Goal: Task Accomplishment & Management: Use online tool/utility

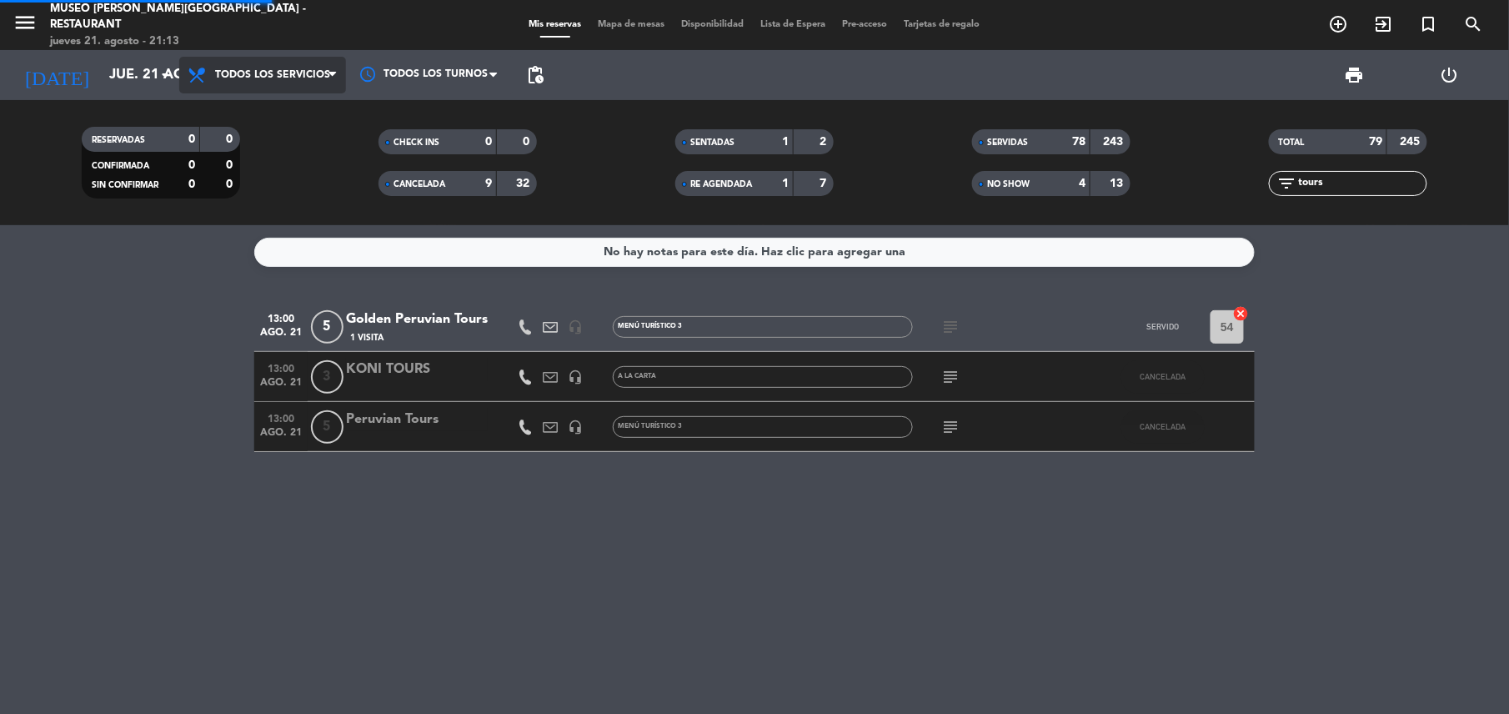
click at [287, 118] on div "menu [GEOGRAPHIC_DATA][PERSON_NAME] - Restaurant [DATE] 21. agosto - 21:13 Mis …" at bounding box center [754, 112] width 1509 height 225
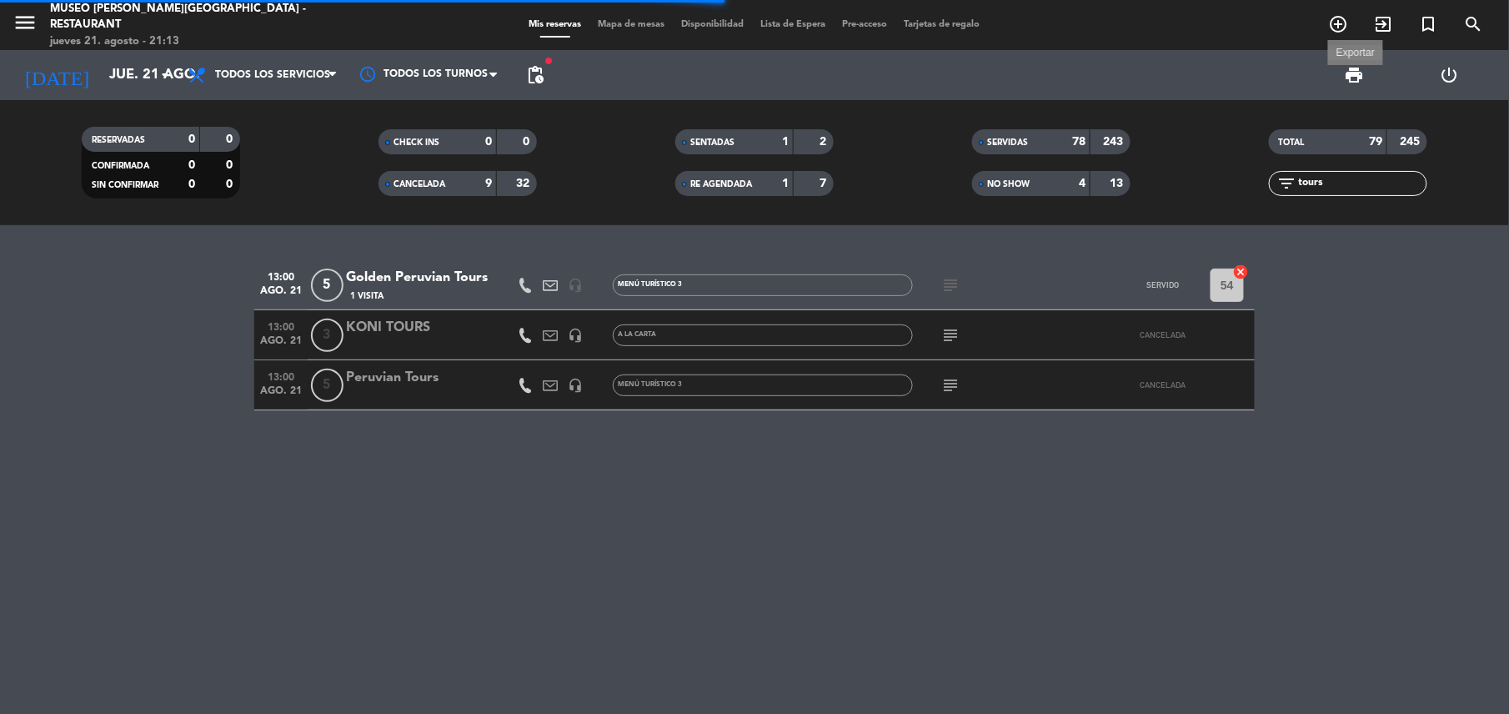
click at [1349, 75] on span "print" at bounding box center [1355, 75] width 20 height 20
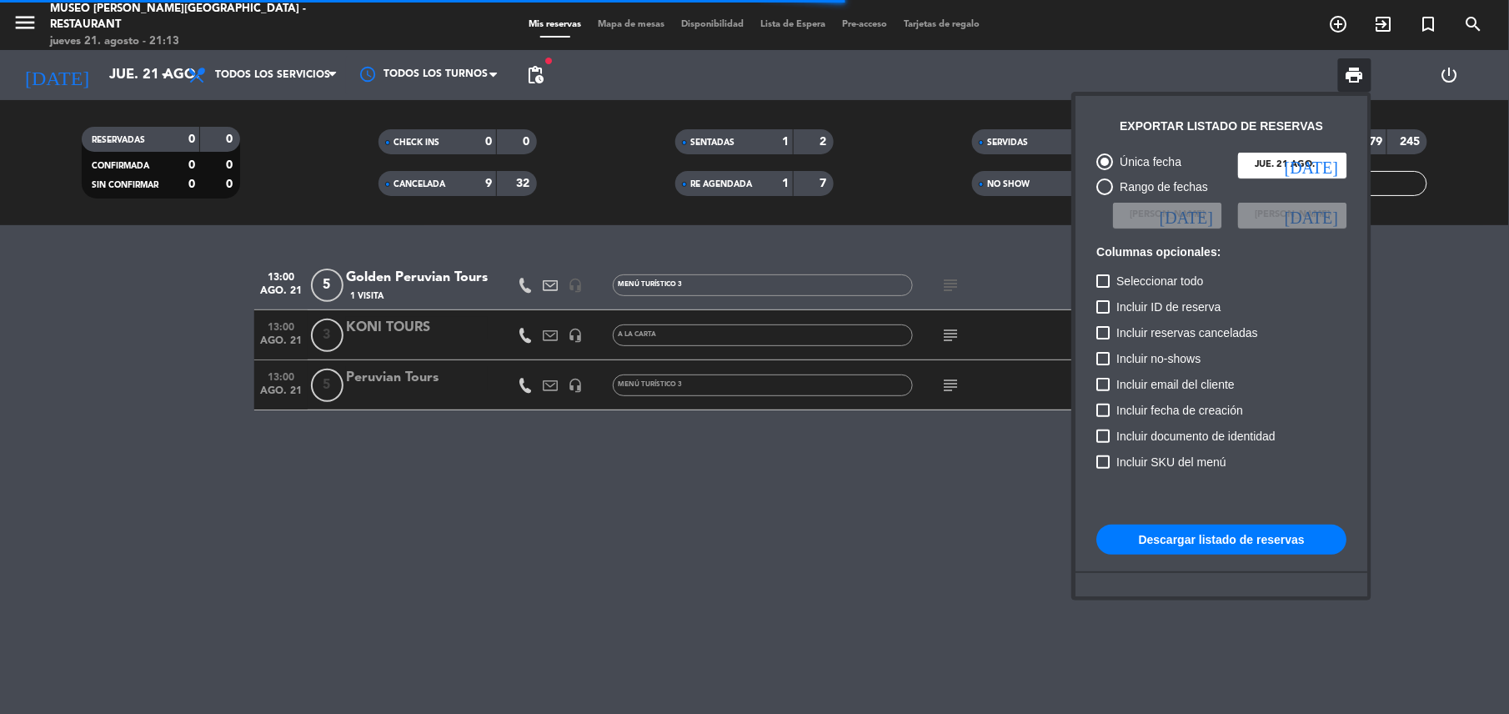
click at [1009, 103] on div at bounding box center [754, 357] width 1509 height 714
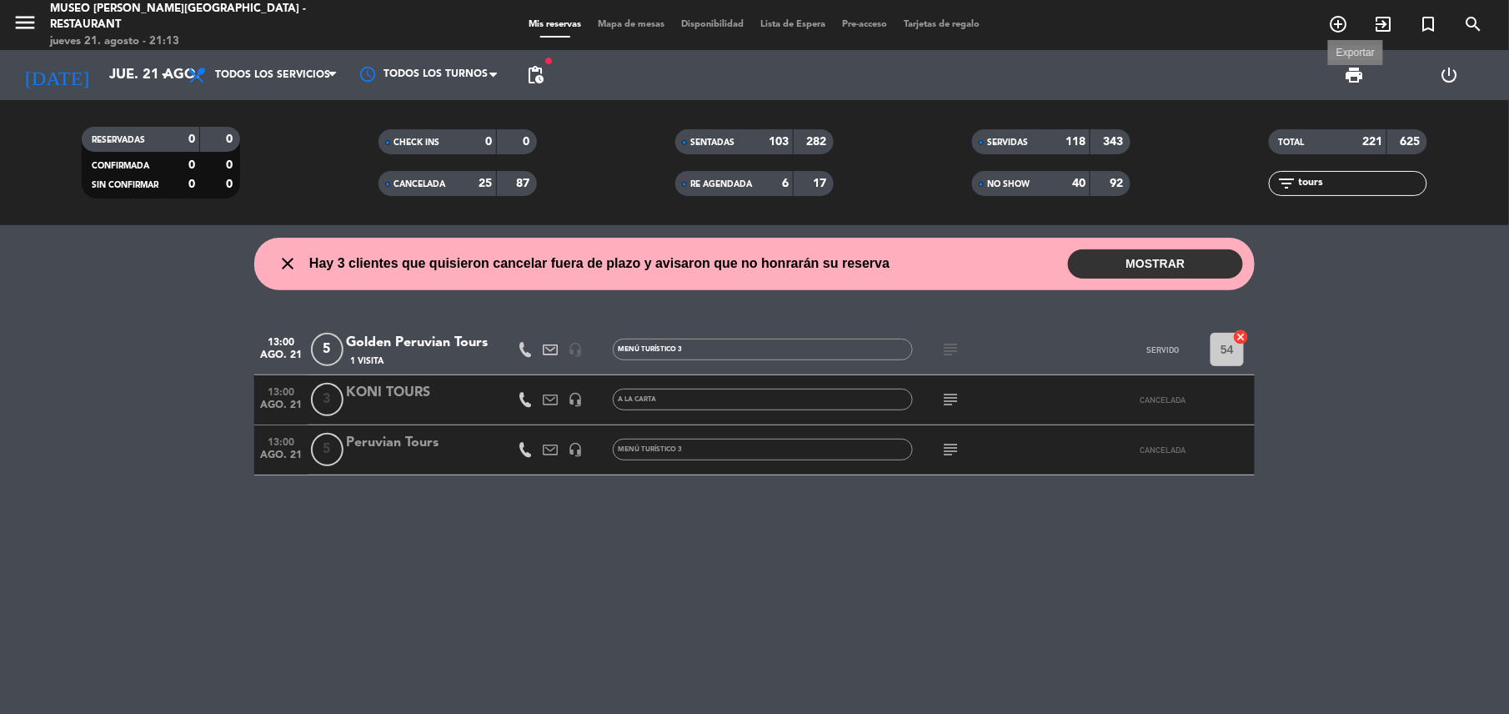
click at [1356, 68] on span "print" at bounding box center [1355, 75] width 20 height 20
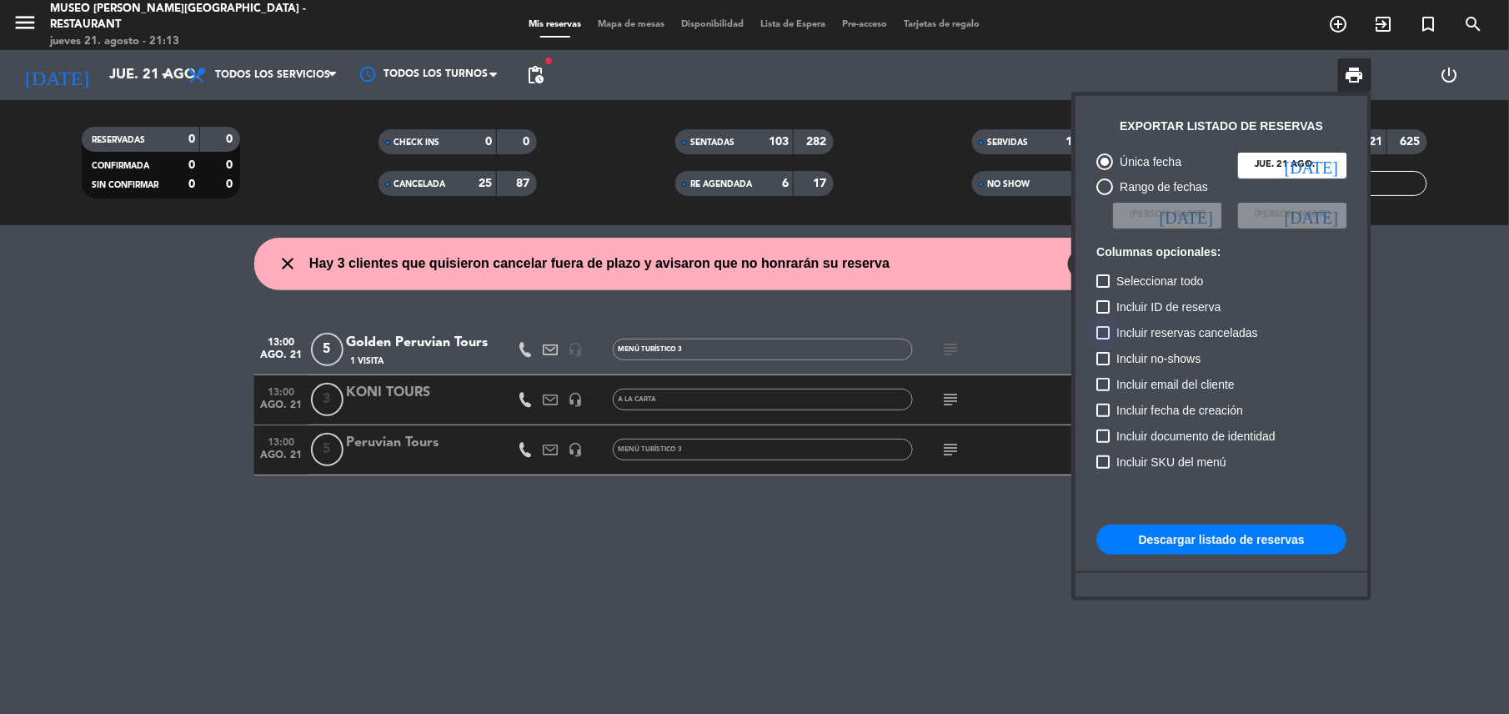
click at [1184, 324] on span "Incluir reservas canceladas" at bounding box center [1188, 333] width 142 height 20
click at [1103, 339] on input "Incluir reservas canceladas" at bounding box center [1103, 339] width 1 height 1
checkbox input "true"
click at [1178, 352] on span "Incluir no-shows" at bounding box center [1159, 359] width 84 height 20
click at [1103, 365] on input "Incluir no-shows" at bounding box center [1103, 365] width 1 height 1
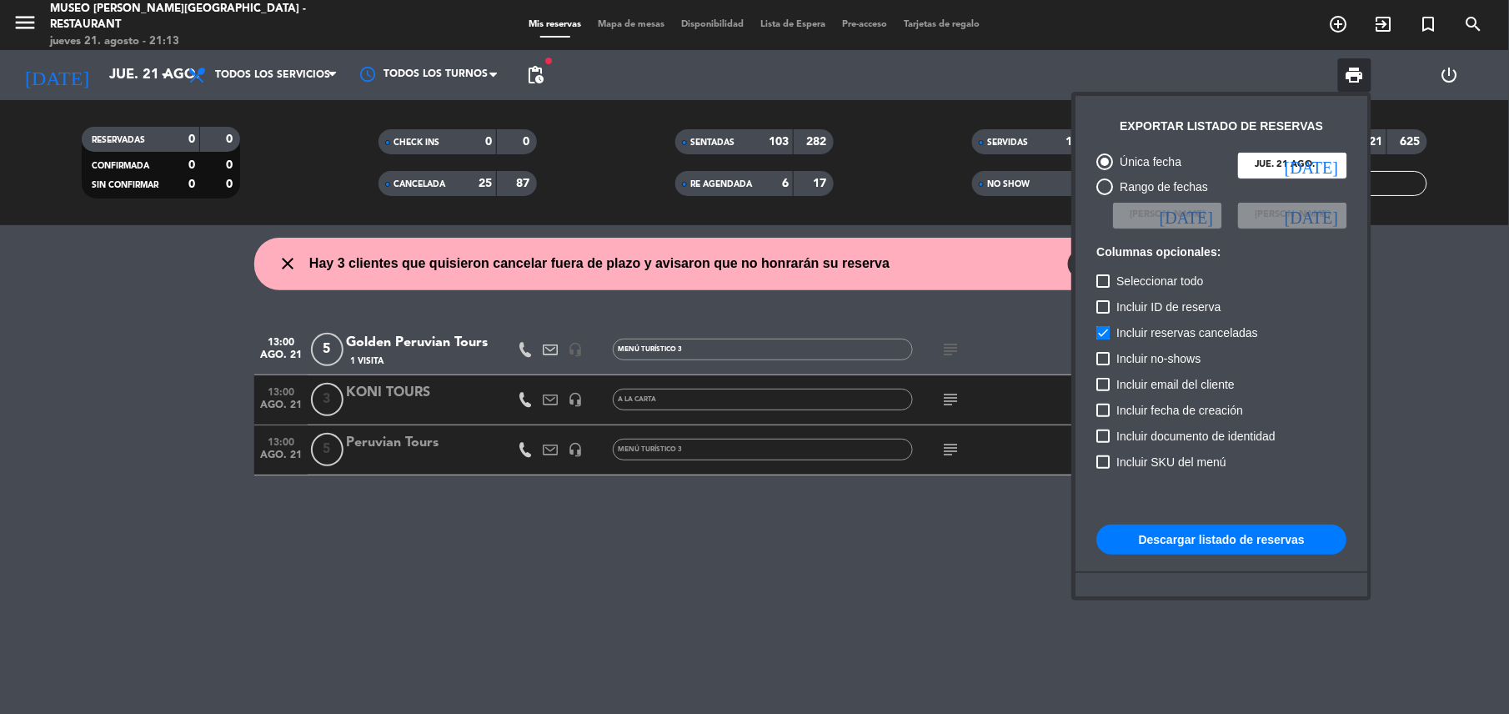
checkbox input "true"
click at [1218, 531] on button "Descargar listado de reservas" at bounding box center [1222, 540] width 250 height 30
